Goal: Information Seeking & Learning: Find specific fact

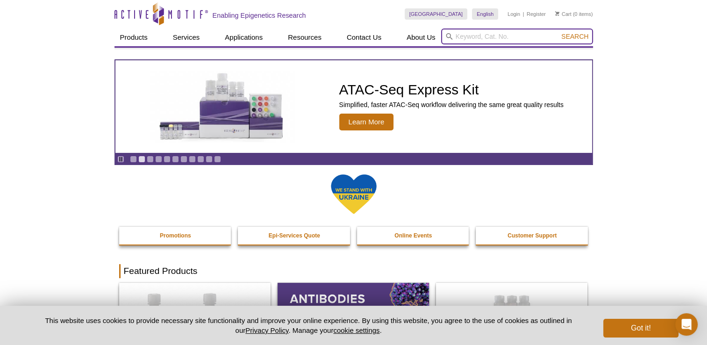
paste input "53177"
type input "53177"
click at [558, 32] on button "Search" at bounding box center [574, 36] width 33 height 8
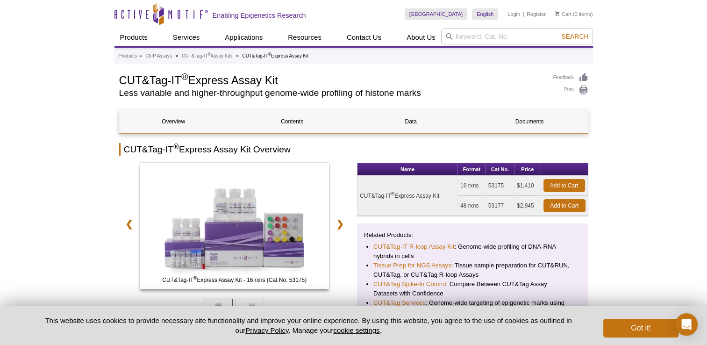
click at [526, 206] on td "$2,945" at bounding box center [527, 206] width 27 height 20
copy td "2,945"
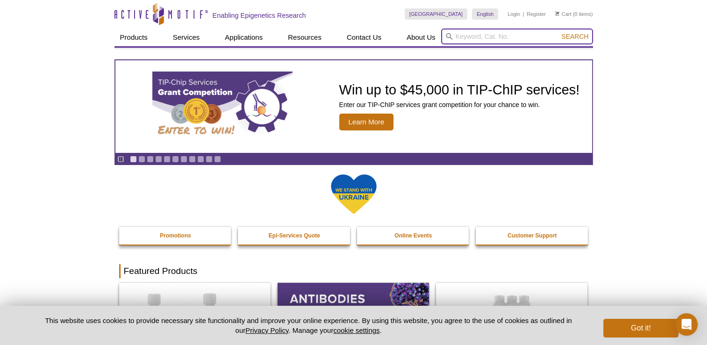
click at [504, 33] on input "search" at bounding box center [517, 36] width 152 height 16
paste input "53155"
type input "53155"
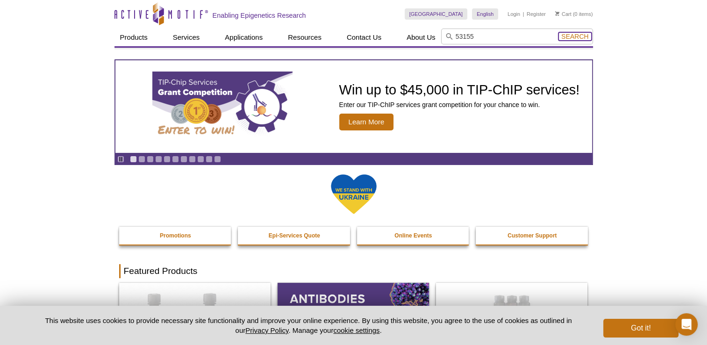
click at [573, 38] on span "Search" at bounding box center [574, 36] width 27 height 7
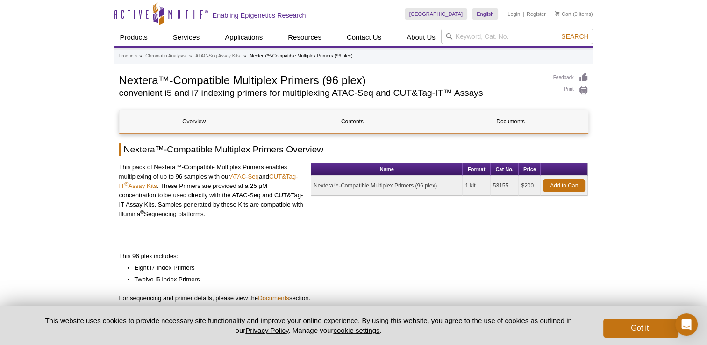
click at [525, 183] on td "$200" at bounding box center [529, 186] width 22 height 20
copy td "200"
click at [489, 40] on input "search" at bounding box center [517, 36] width 152 height 16
paste input "53157"
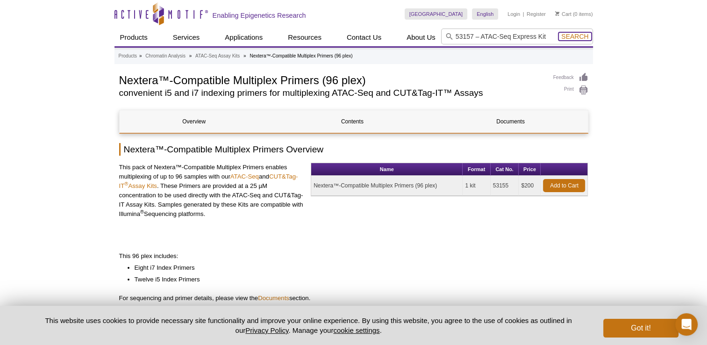
click at [565, 36] on span "Search" at bounding box center [574, 36] width 27 height 7
click at [574, 36] on span "Search" at bounding box center [574, 36] width 27 height 7
click at [570, 40] on span "Search" at bounding box center [574, 36] width 27 height 7
click at [569, 37] on span "Search" at bounding box center [574, 36] width 27 height 7
drag, startPoint x: 546, startPoint y: 35, endPoint x: 475, endPoint y: 35, distance: 71.0
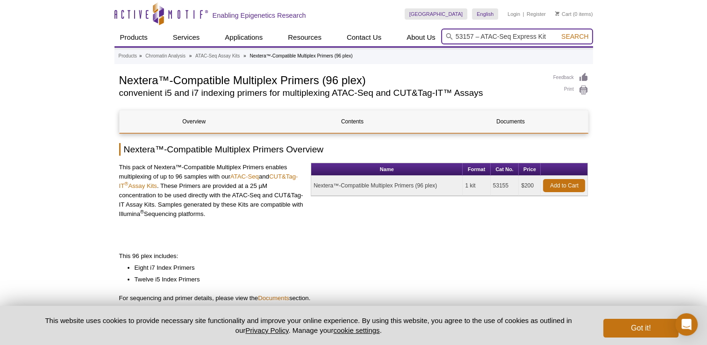
click at [475, 35] on input "53157 – ATAC-Seq Express Kit" at bounding box center [517, 36] width 152 height 16
click at [558, 32] on button "Search" at bounding box center [574, 36] width 33 height 8
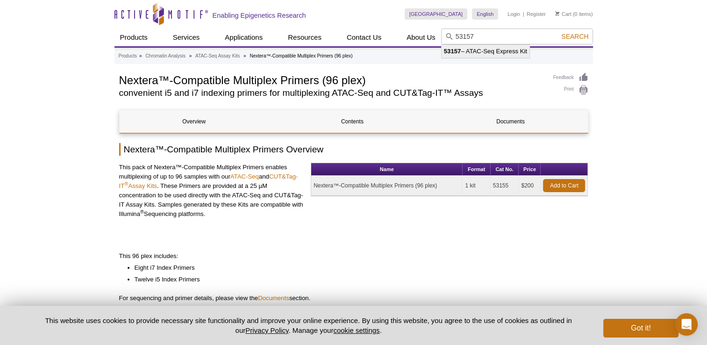
click at [460, 51] on strong "53157" at bounding box center [452, 51] width 17 height 7
type input "53157 – ATAC-Seq Express Kit"
click at [568, 34] on span "Search" at bounding box center [574, 36] width 27 height 7
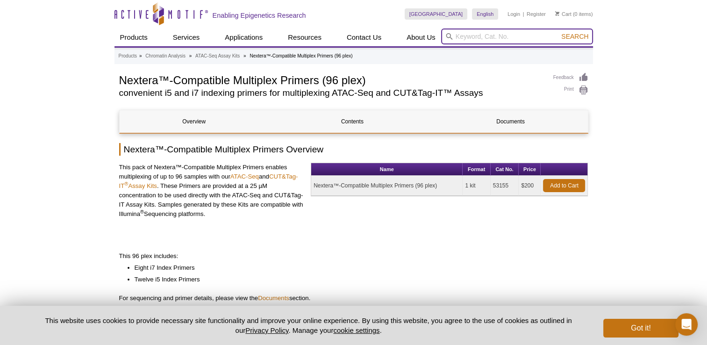
click at [496, 39] on input "search" at bounding box center [517, 36] width 152 height 16
paste input "53157"
type input "53157"
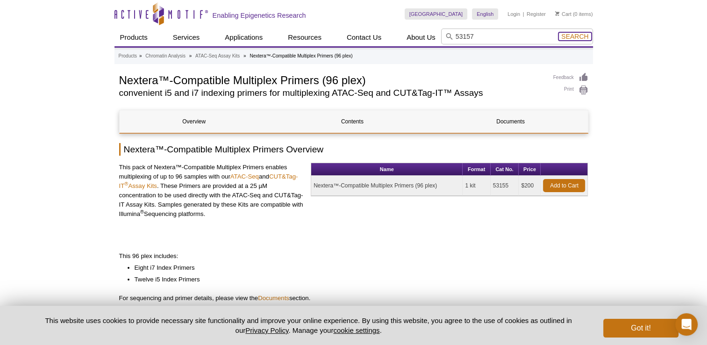
click at [567, 37] on span "Search" at bounding box center [574, 36] width 27 height 7
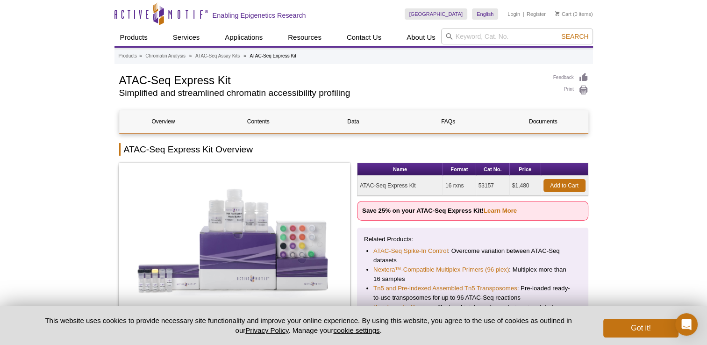
click at [521, 184] on td "$1,480" at bounding box center [525, 186] width 31 height 20
copy td "1,480"
